Goal: Complete application form

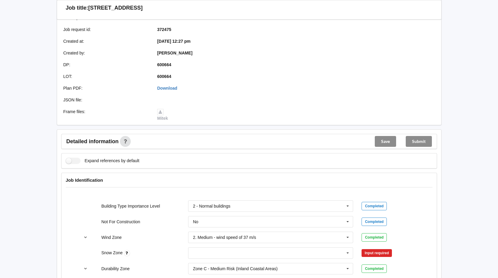
scroll to position [241, 0]
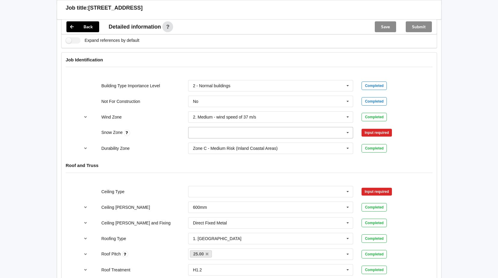
click at [347, 127] on icon at bounding box center [348, 132] width 9 height 11
click at [195, 141] on span "N0" at bounding box center [195, 143] width 5 height 5
click at [384, 128] on button "Confirm input" at bounding box center [380, 133] width 36 height 10
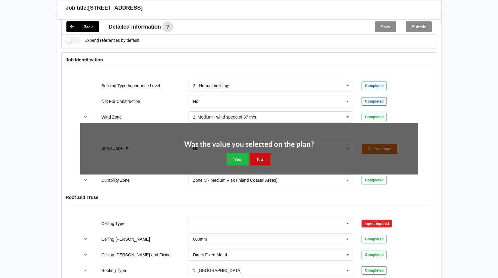
click at [270, 153] on button "No" at bounding box center [260, 159] width 21 height 12
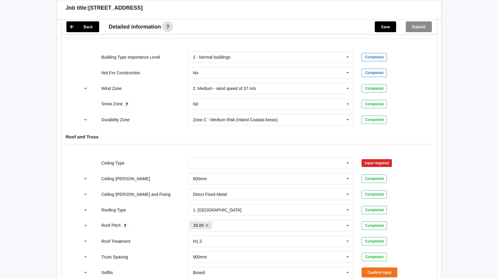
scroll to position [301, 0]
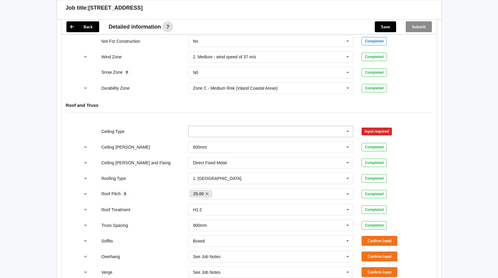
click at [347, 126] on icon at bounding box center [348, 131] width 9 height 11
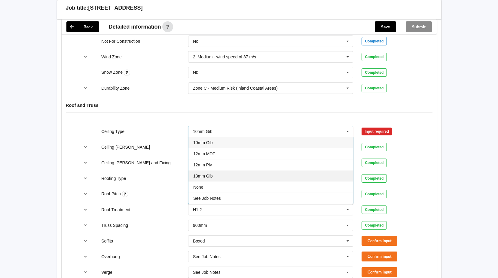
click at [211, 174] on span "13mm Gib" at bounding box center [203, 176] width 20 height 5
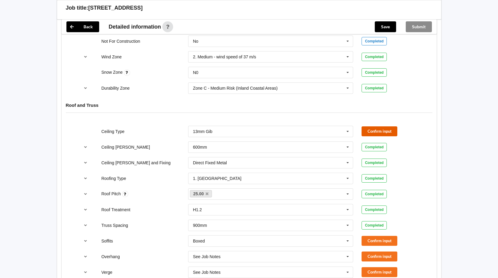
click at [375, 126] on button "Confirm input" at bounding box center [380, 131] width 36 height 10
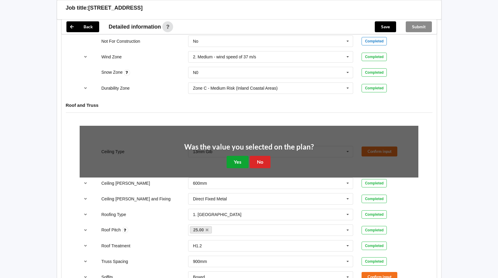
click at [235, 156] on button "Yes" at bounding box center [238, 162] width 22 height 12
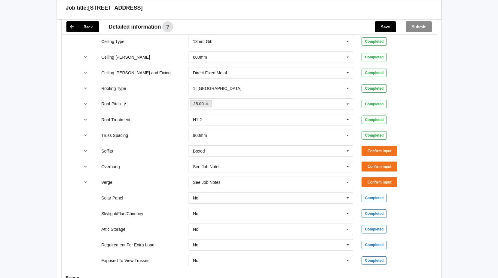
scroll to position [391, 0]
click at [382, 146] on button "Confirm input" at bounding box center [380, 151] width 36 height 10
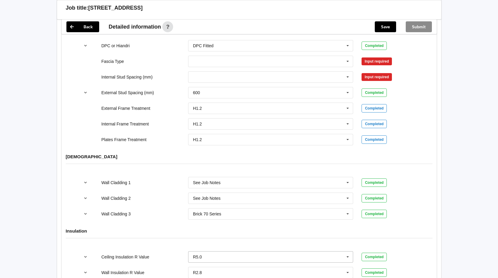
scroll to position [722, 0]
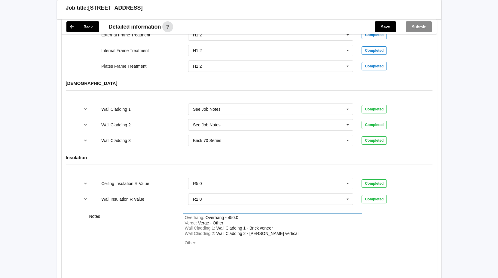
click at [242, 215] on div "Overhang : Overhang - 450.0" at bounding box center [273, 217] width 176 height 5
click at [236, 221] on div "Verge : Verge - Other" at bounding box center [273, 223] width 176 height 5
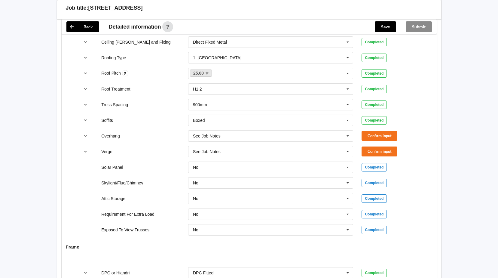
scroll to position [421, 0]
click at [384, 131] on button "Confirm input" at bounding box center [380, 136] width 36 height 10
click at [387, 147] on button "Confirm input" at bounding box center [380, 152] width 36 height 10
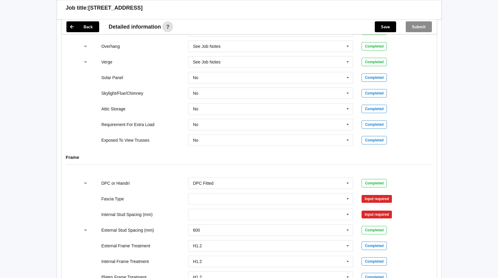
scroll to position [511, 0]
click at [348, 193] on icon at bounding box center [348, 198] width 9 height 11
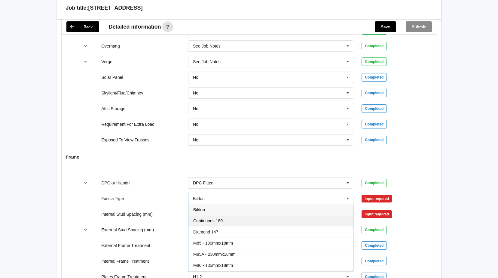
click at [220, 218] on span "Continuous 180" at bounding box center [207, 220] width 29 height 5
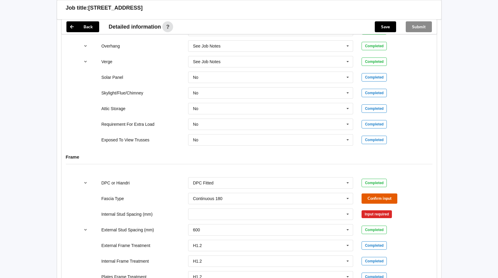
click at [381, 193] on button "Confirm input" at bounding box center [380, 198] width 36 height 10
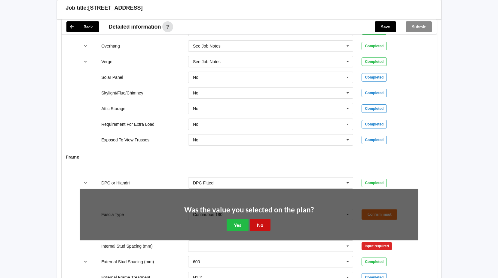
click at [260, 220] on button "No" at bounding box center [260, 225] width 21 height 12
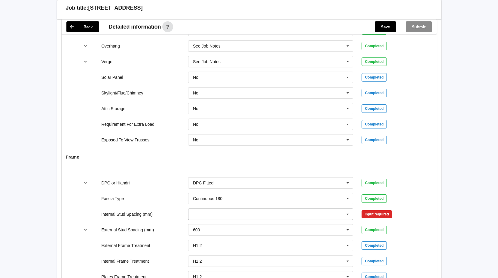
click at [348, 209] on icon at bounding box center [348, 214] width 9 height 11
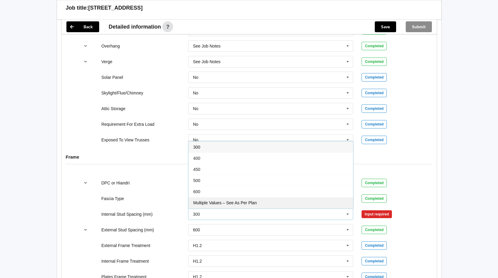
drag, startPoint x: 248, startPoint y: 195, endPoint x: 310, endPoint y: 201, distance: 62.3
click at [248, 200] on span "Multiple Values – See As Per Plan" at bounding box center [224, 202] width 63 height 5
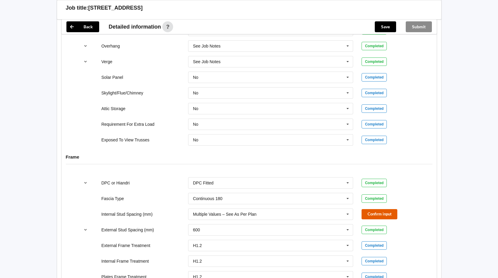
click at [383, 209] on button "Confirm input" at bounding box center [380, 214] width 36 height 10
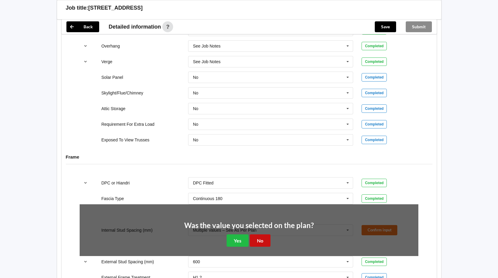
click at [259, 234] on button "No" at bounding box center [260, 240] width 21 height 12
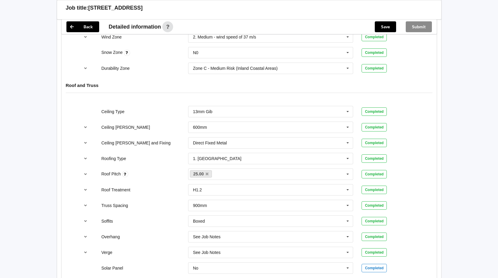
scroll to position [211, 0]
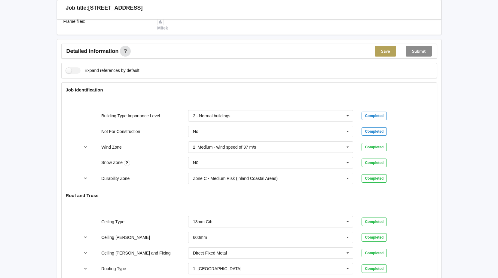
click at [382, 46] on button "Save" at bounding box center [385, 51] width 21 height 11
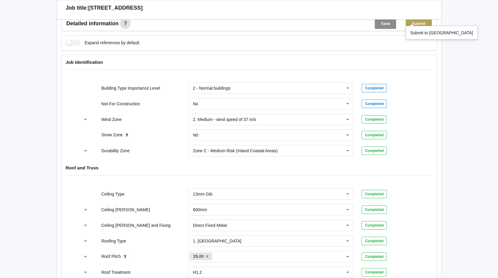
click at [422, 21] on button "Submit" at bounding box center [419, 23] width 26 height 11
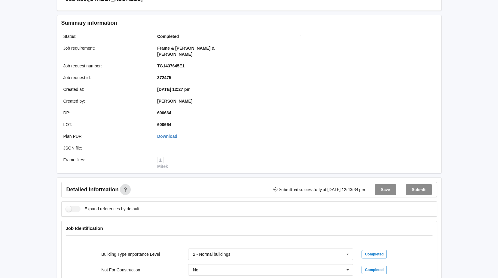
scroll to position [0, 0]
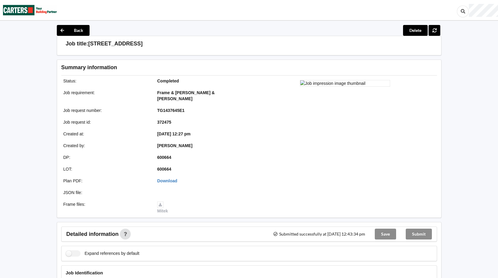
click at [20, 8] on img at bounding box center [30, 10] width 54 height 20
